Goal: Obtain resource: Download file/media

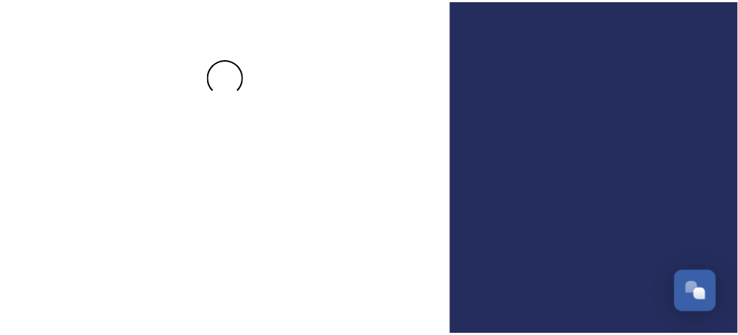
scroll to position [126, 0]
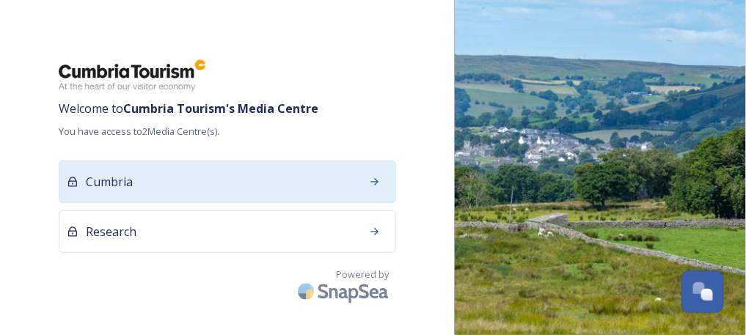
click at [228, 185] on div "Cumbria" at bounding box center [228, 182] width 338 height 43
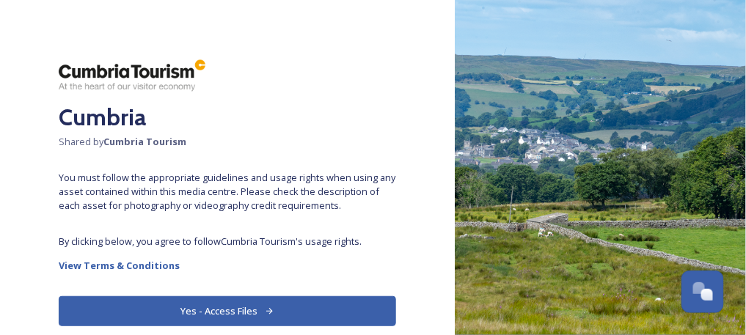
click at [233, 310] on button "Yes - Access Files" at bounding box center [228, 312] width 338 height 30
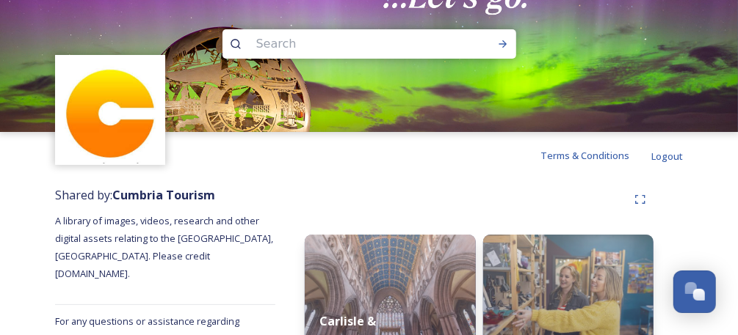
click at [294, 39] on input at bounding box center [349, 44] width 201 height 32
type input "autumn"
click at [498, 44] on icon at bounding box center [503, 44] width 12 height 12
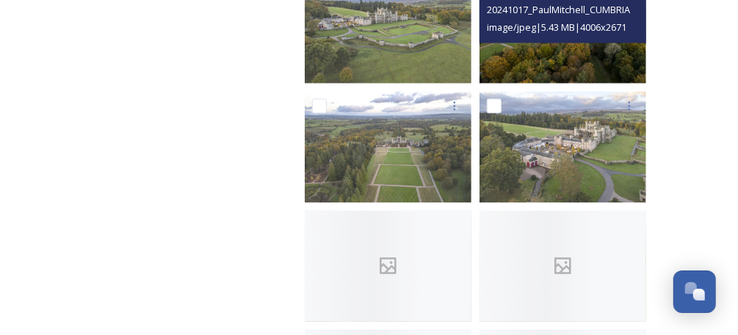
scroll to position [1170, 0]
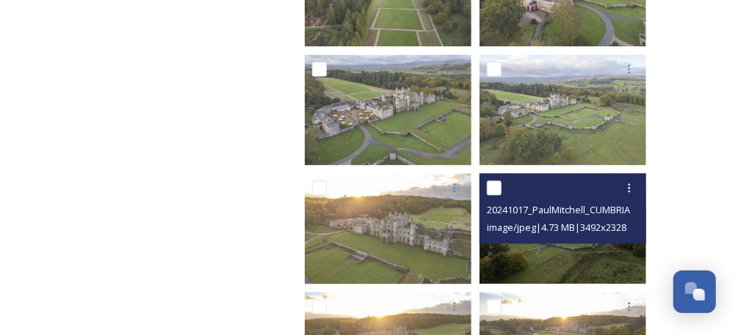
click at [544, 225] on span "image/jpeg | 4.73 MB | 3492 x 2328" at bounding box center [556, 227] width 139 height 13
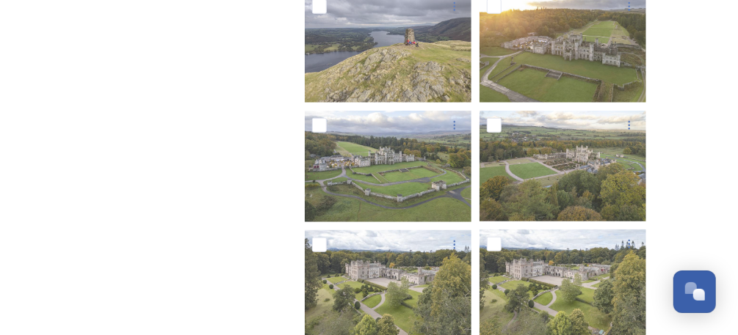
scroll to position [0, 0]
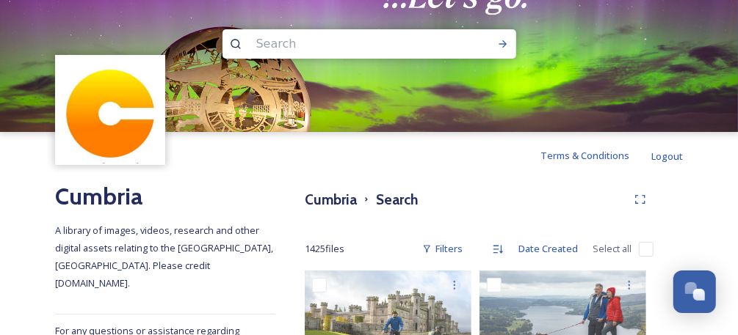
click at [350, 47] on input at bounding box center [349, 44] width 201 height 32
type input "family"
click at [499, 43] on icon at bounding box center [503, 44] width 12 height 12
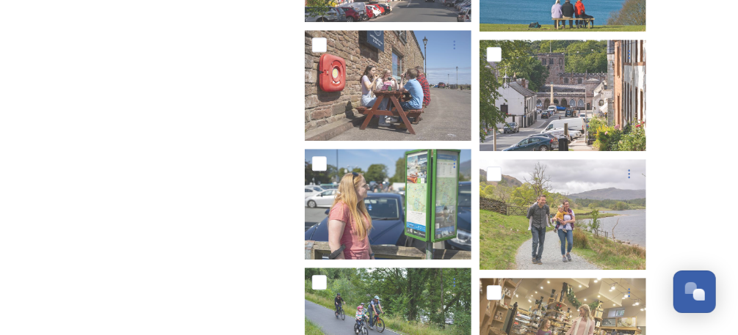
scroll to position [1421, 0]
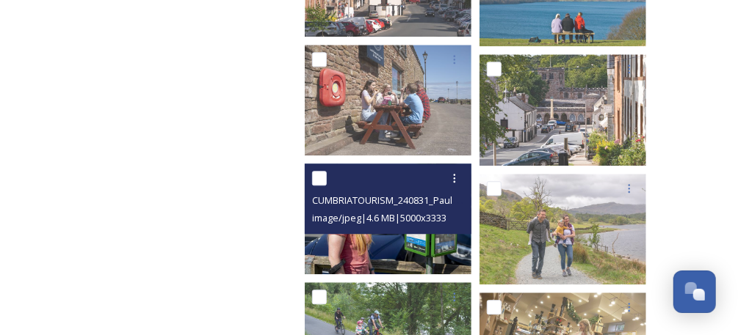
click at [412, 227] on div "CUMBRIATOURISM_240831_PaulMitchell_78Bus.jpg image/jpeg | 4.6 MB | 5000 x 3333" at bounding box center [388, 199] width 167 height 70
click at [410, 239] on img at bounding box center [388, 219] width 167 height 111
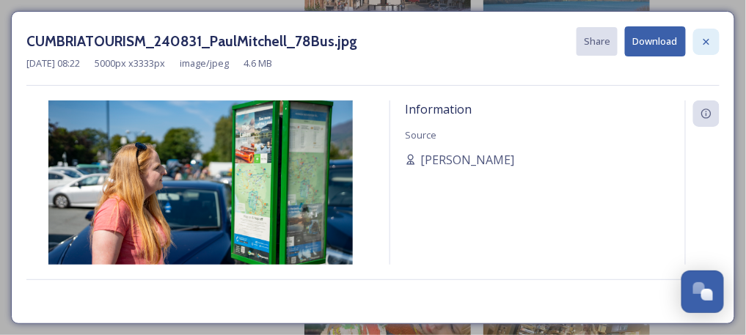
click at [709, 37] on icon at bounding box center [707, 42] width 12 height 12
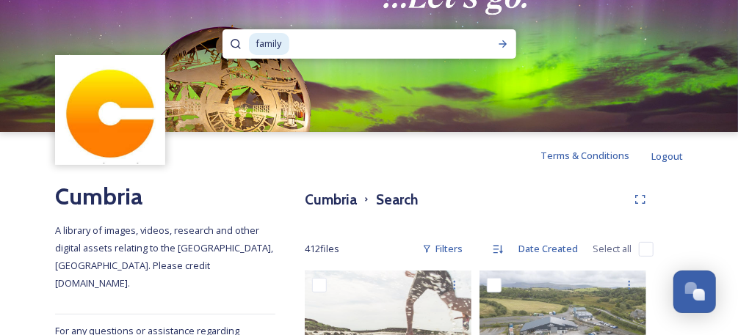
click at [299, 47] on input at bounding box center [381, 44] width 181 height 32
type input "autumn7"
type input "autumn"
click at [501, 46] on icon at bounding box center [503, 44] width 12 height 12
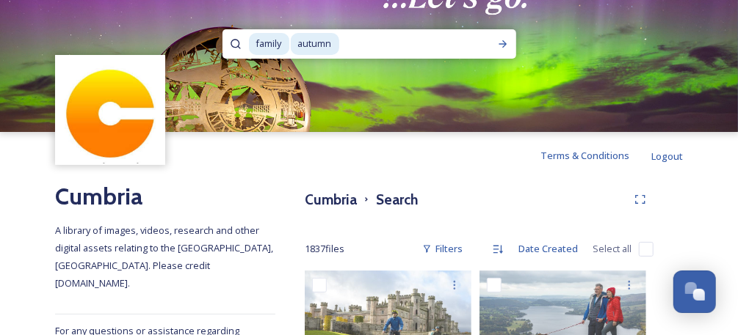
drag, startPoint x: 372, startPoint y: 45, endPoint x: 203, endPoint y: 45, distance: 169.6
click at [203, 45] on div "family autumn" at bounding box center [369, 66] width 738 height 132
type input "a"
type input "f"
drag, startPoint x: 247, startPoint y: 43, endPoint x: 214, endPoint y: 43, distance: 32.3
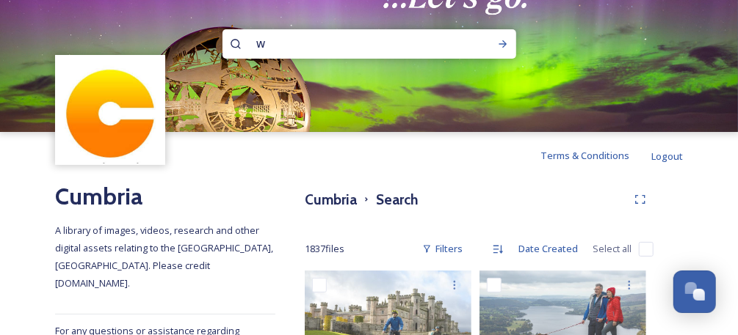
click at [214, 43] on div "w" at bounding box center [369, 66] width 738 height 132
type input "autumn"
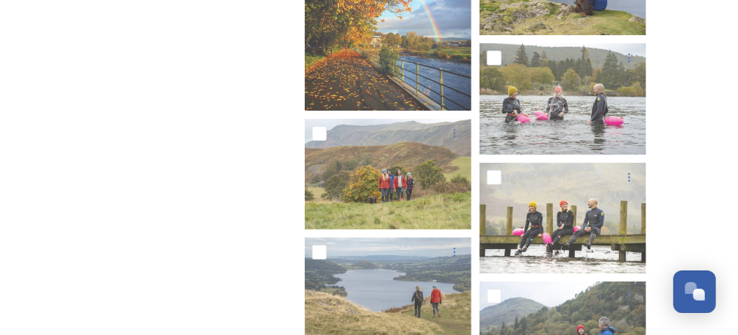
scroll to position [4516, 0]
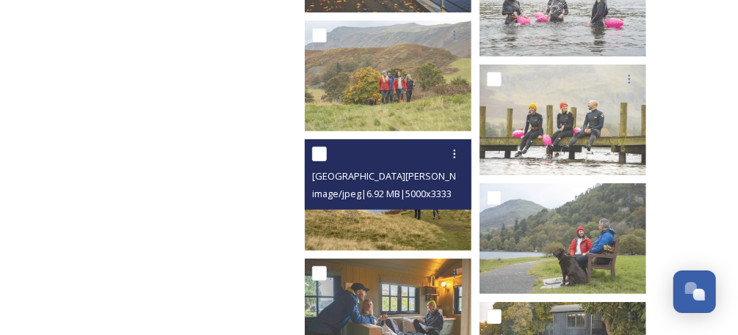
click at [430, 225] on img at bounding box center [388, 194] width 167 height 111
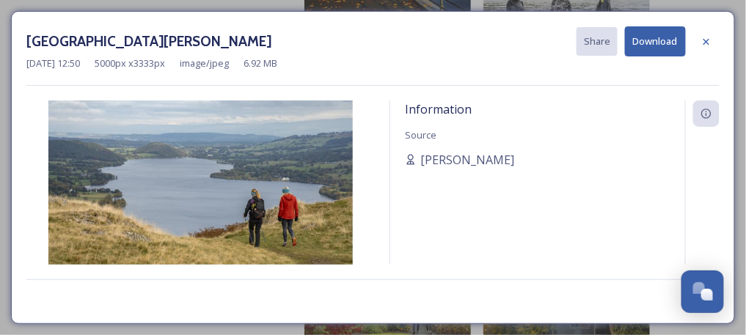
click at [658, 38] on button "Download" at bounding box center [655, 41] width 61 height 30
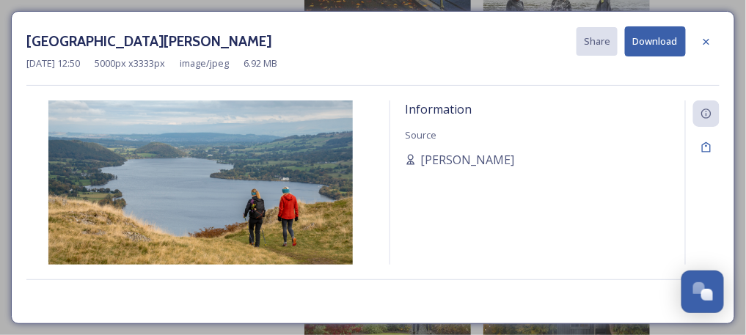
click at [647, 35] on button "Download" at bounding box center [655, 41] width 61 height 30
click at [706, 40] on icon at bounding box center [707, 42] width 12 height 12
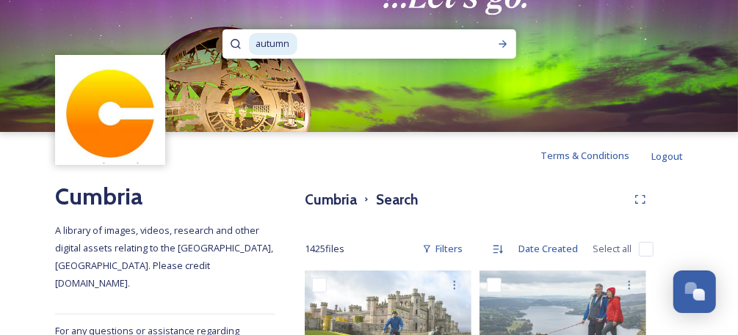
click at [373, 55] on input at bounding box center [387, 44] width 176 height 32
type input "a"
type input "events"
click at [505, 27] on img at bounding box center [369, 66] width 738 height 132
click at [501, 34] on div "Run Search" at bounding box center [503, 44] width 26 height 26
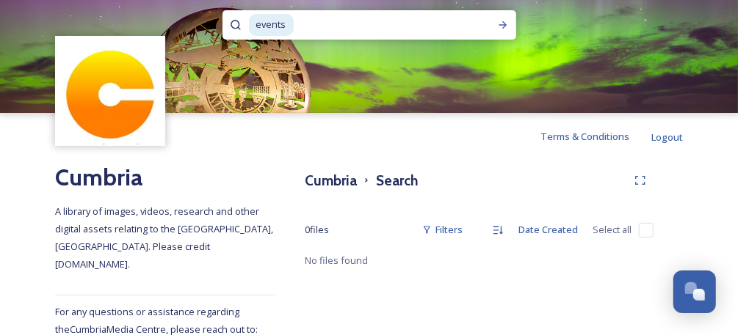
scroll to position [30, 0]
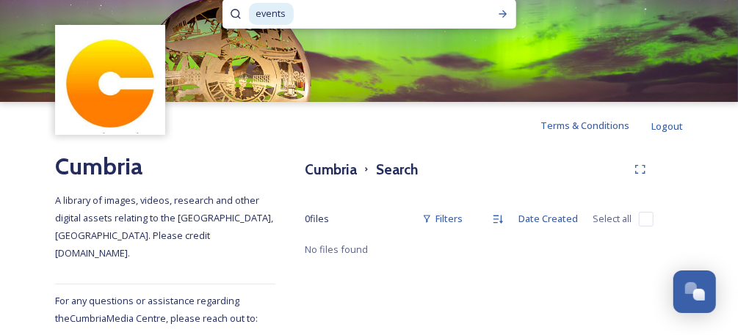
drag, startPoint x: 363, startPoint y: 12, endPoint x: 239, endPoint y: 12, distance: 124.8
click at [239, 12] on div "events" at bounding box center [369, 13] width 294 height 29
type input "e"
type input "leaves"
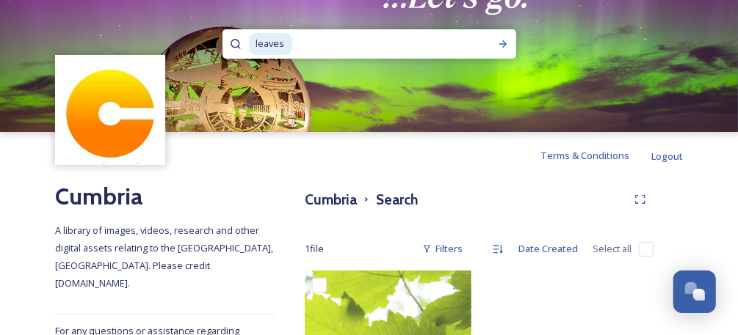
drag, startPoint x: 362, startPoint y: 43, endPoint x: 204, endPoint y: 43, distance: 157.8
click at [204, 43] on div "leaves" at bounding box center [369, 66] width 738 height 132
type input "l"
click at [286, 46] on input at bounding box center [349, 44] width 201 height 32
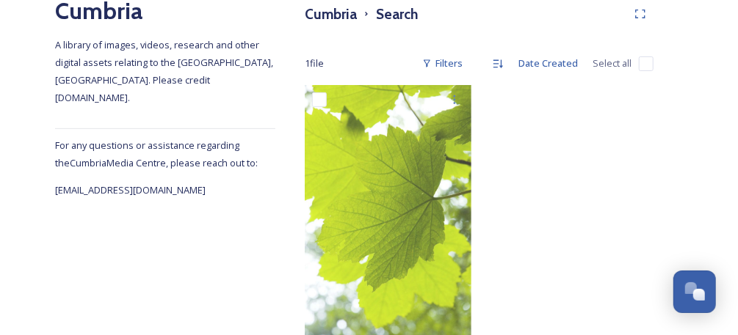
scroll to position [195, 0]
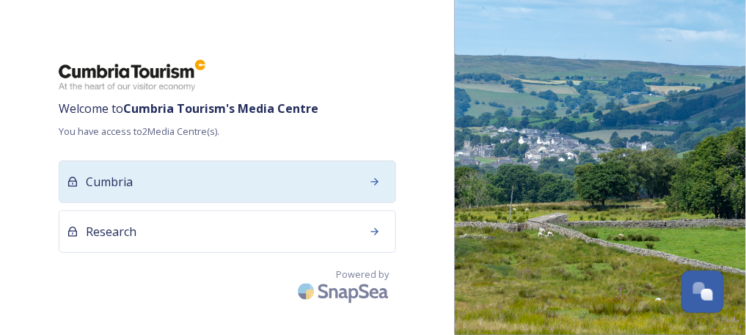
click at [200, 170] on div "Cumbria" at bounding box center [228, 182] width 338 height 43
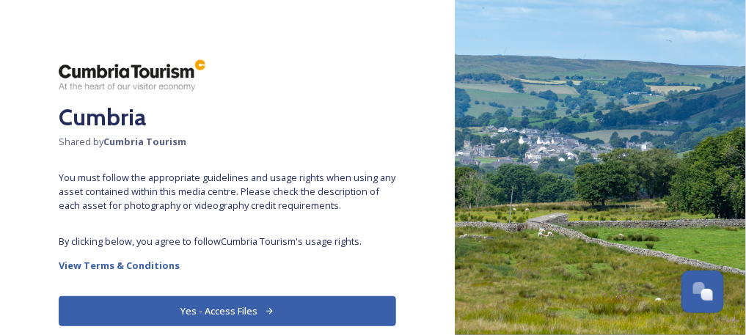
click at [255, 315] on button "Yes - Access Files" at bounding box center [228, 312] width 338 height 30
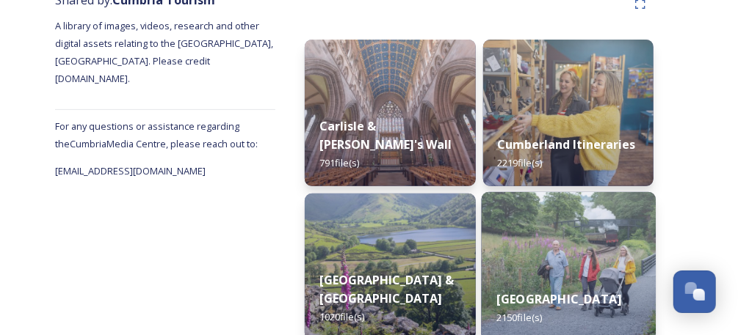
scroll to position [294, 0]
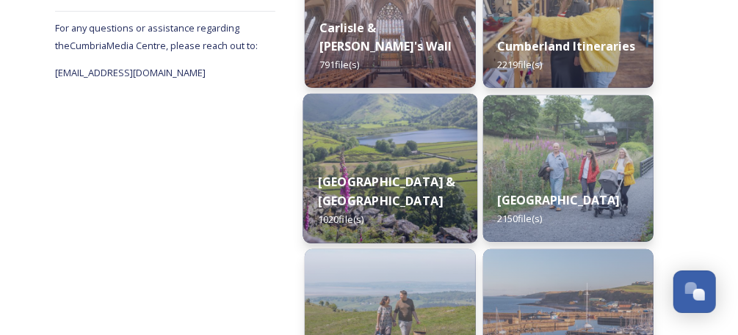
click at [419, 162] on div "Eden Valley & North Pennines 1020 file(s)" at bounding box center [390, 201] width 174 height 85
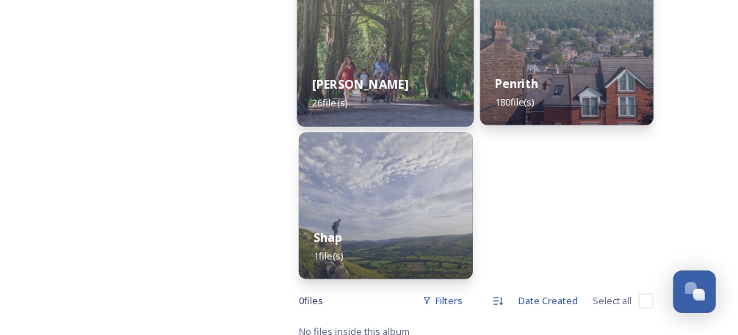
scroll to position [730, 0]
